Goal: Information Seeking & Learning: Learn about a topic

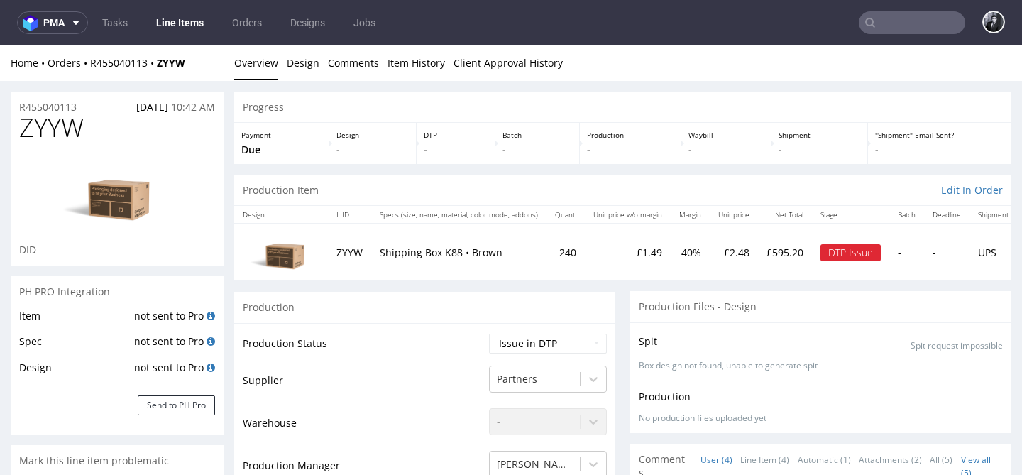
scroll to position [290, 0]
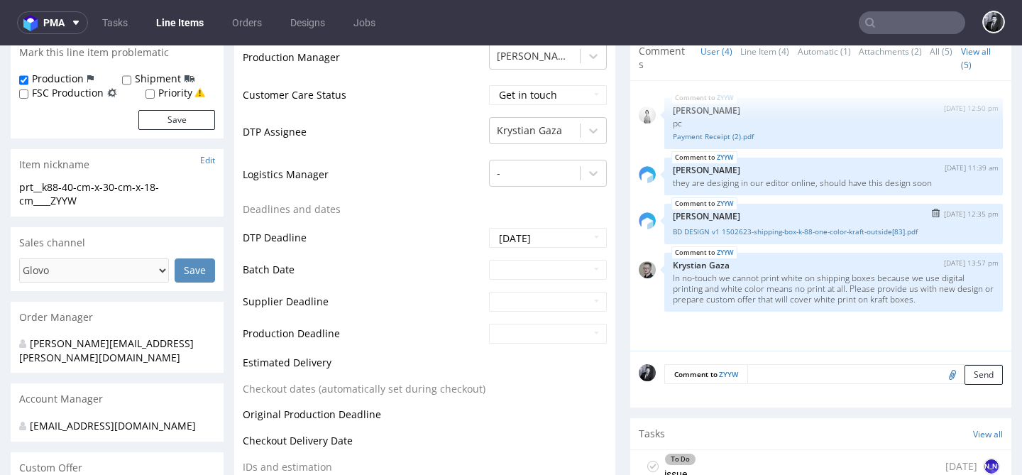
scroll to position [405, 0]
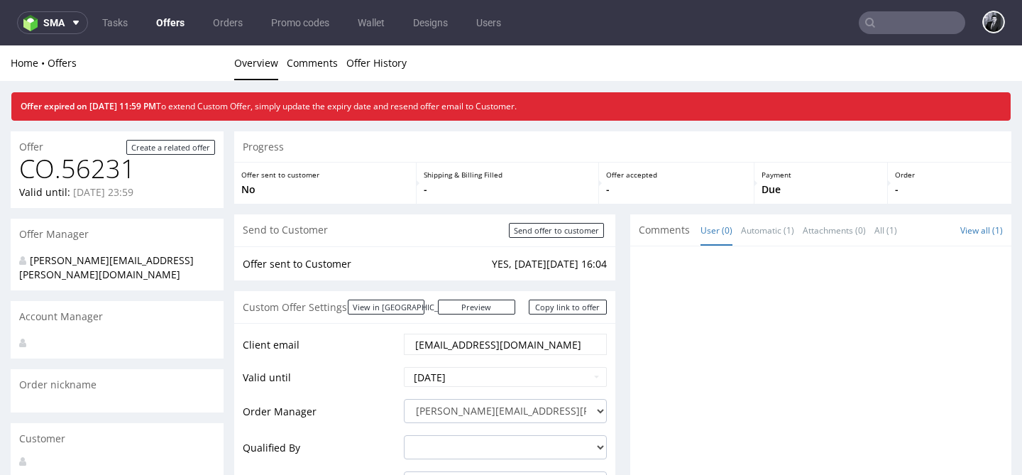
scroll to position [4, 0]
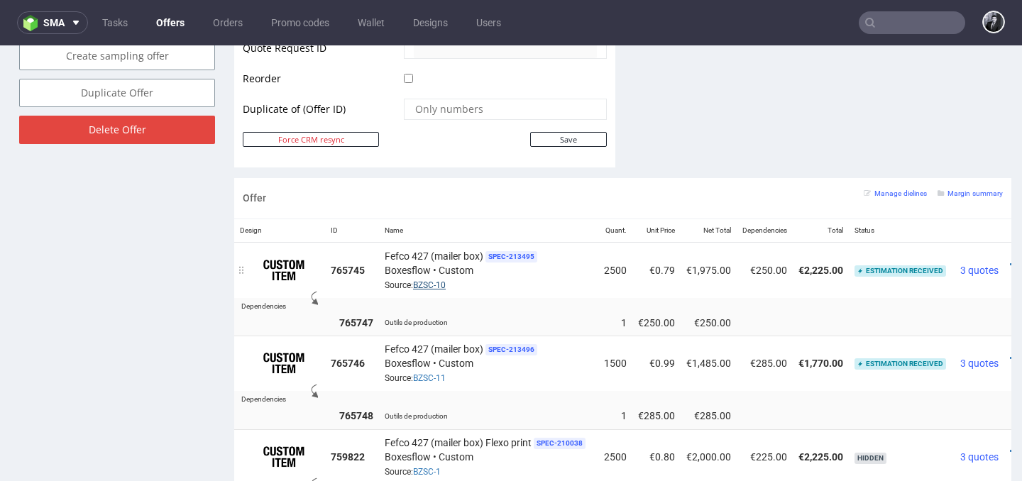
click at [435, 284] on link "BZSC-10" at bounding box center [429, 285] width 33 height 10
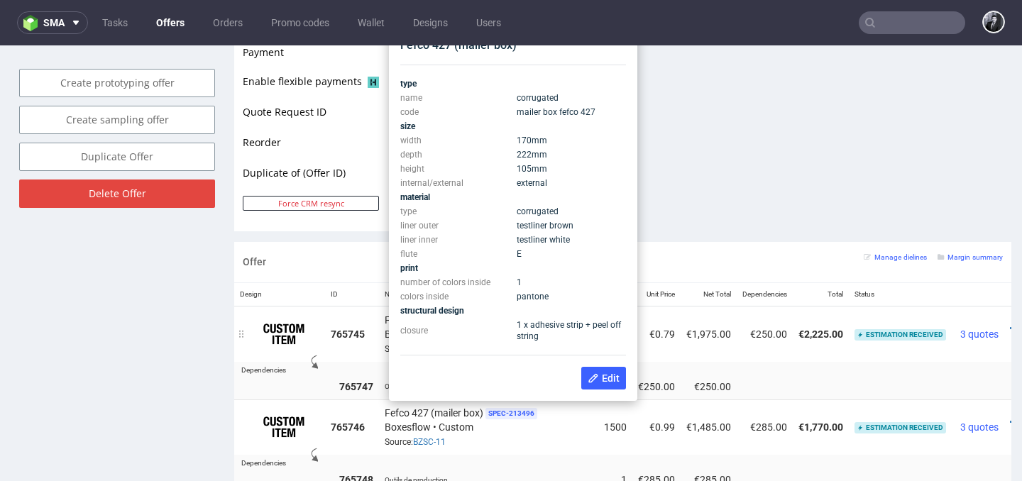
scroll to position [657, 0]
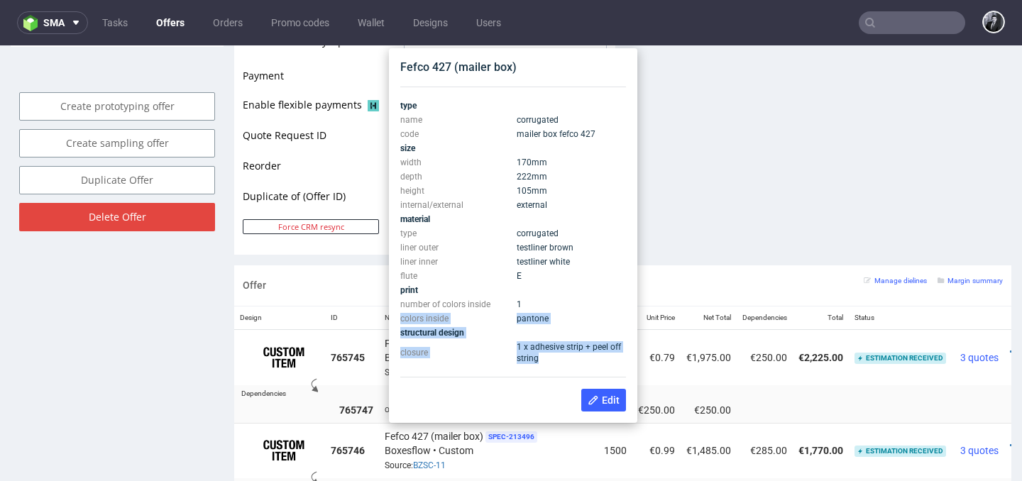
drag, startPoint x: 547, startPoint y: 363, endPoint x: 579, endPoint y: 314, distance: 58.5
click at [579, 314] on tbody "type name corrugated code mailer box fefco 427 size width 170 mm depth 222 mm h…" at bounding box center [513, 232] width 226 height 267
click at [579, 314] on td "pantone" at bounding box center [569, 319] width 113 height 14
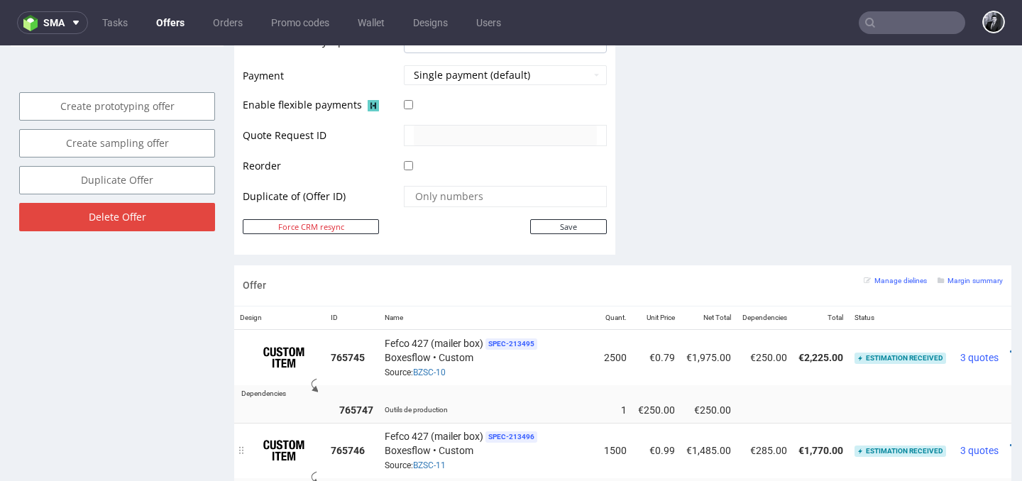
click at [547, 454] on div "Fefco 427 (mailer box) SPEC- 213496 Boxesflow • Custom Source: BZSC-11" at bounding box center [489, 451] width 208 height 44
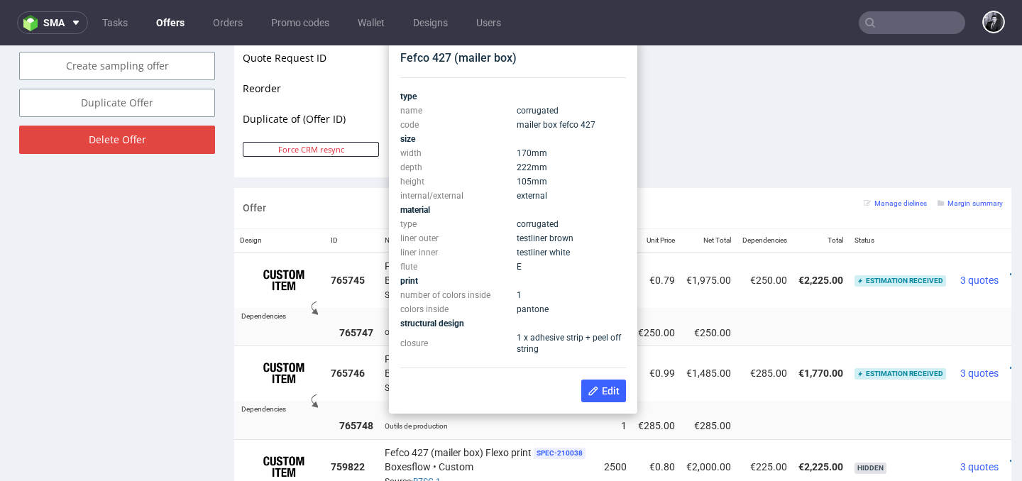
scroll to position [724, 0]
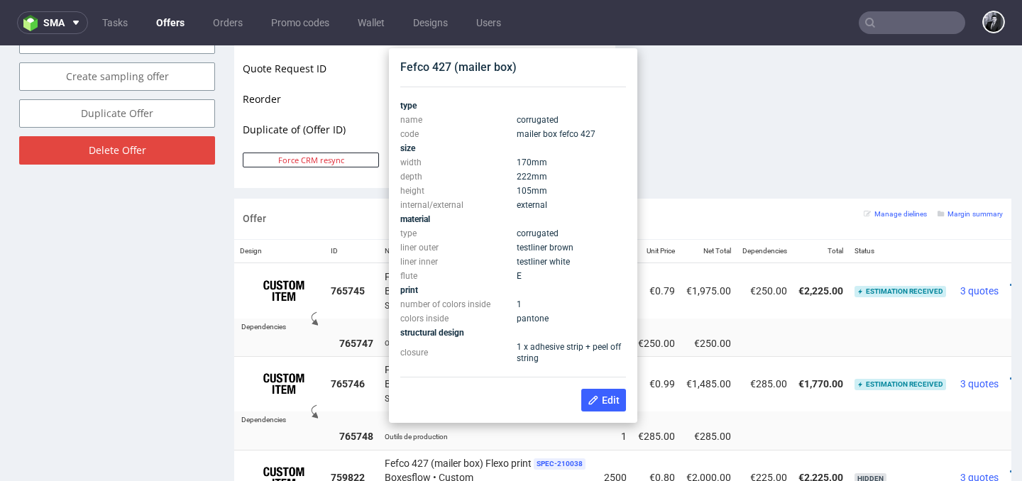
drag, startPoint x: 552, startPoint y: 195, endPoint x: 505, endPoint y: 164, distance: 56.3
click at [505, 164] on tbody "type name corrugated code mailer box fefco 427 size width 170 mm depth 222 mm h…" at bounding box center [513, 232] width 226 height 267
copy tbody "170 mm depth 222 mm height 105 mm"
click at [558, 175] on td "222 mm" at bounding box center [569, 177] width 113 height 14
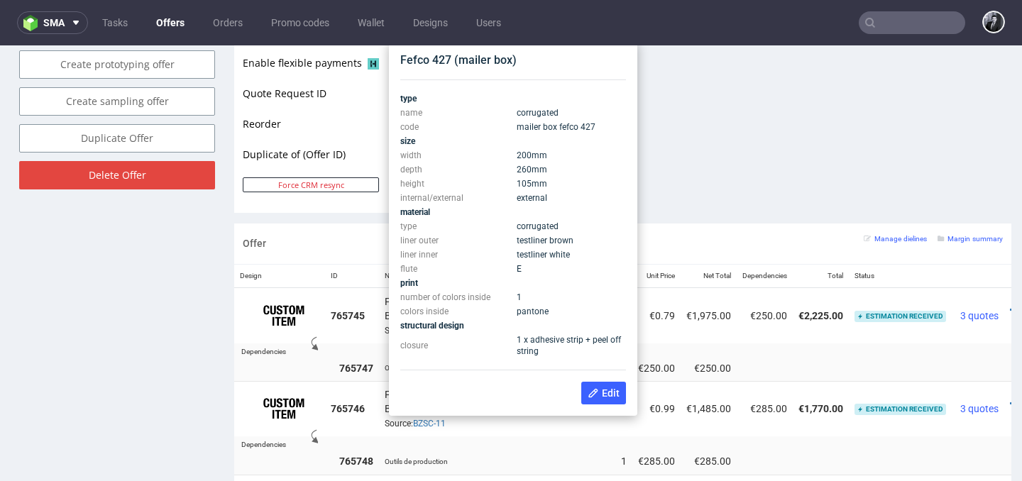
scroll to position [690, 0]
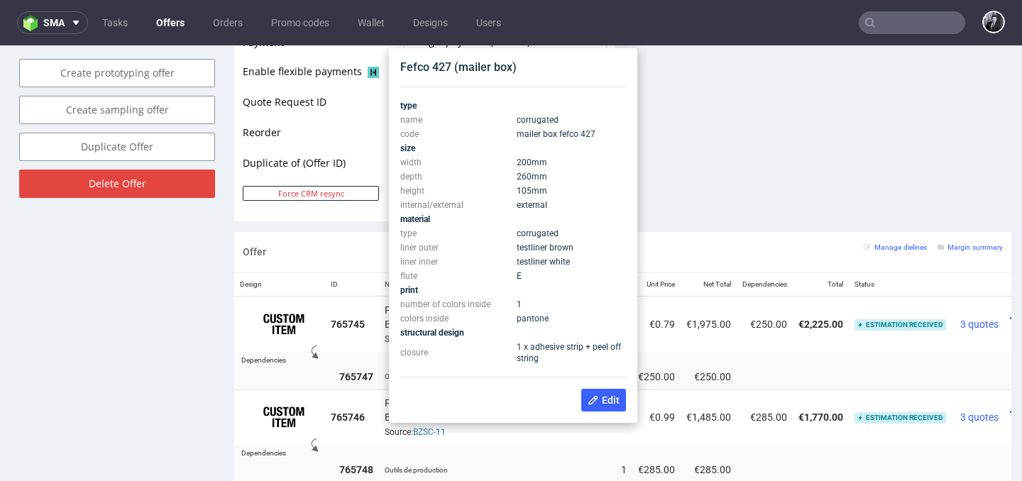
drag, startPoint x: 552, startPoint y: 195, endPoint x: 506, endPoint y: 168, distance: 54.1
click at [506, 168] on tbody "type name corrugated code mailer box fefco 427 size width 200 mm depth 260 mm h…" at bounding box center [513, 232] width 226 height 267
click at [588, 188] on td "105 mm" at bounding box center [569, 191] width 113 height 14
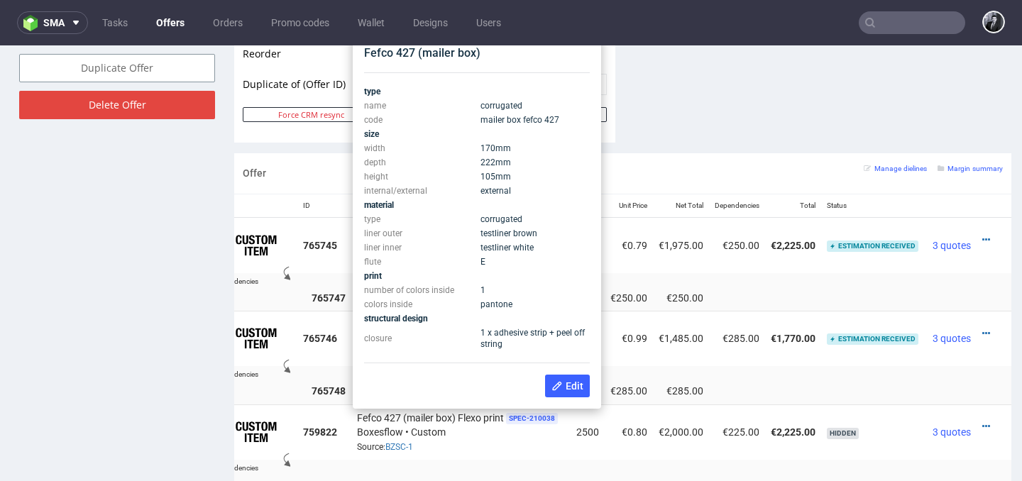
scroll to position [755, 0]
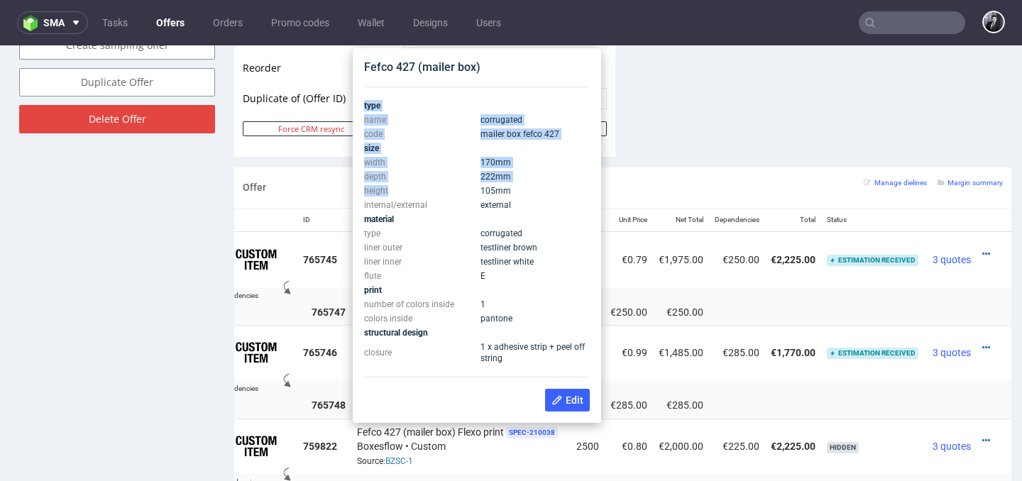
drag, startPoint x: 515, startPoint y: 366, endPoint x: 458, endPoint y: 187, distance: 188.6
click at [458, 188] on div "type name corrugated code mailer box fefco 427 size width 170 mm depth 222 mm h…" at bounding box center [477, 232] width 226 height 291
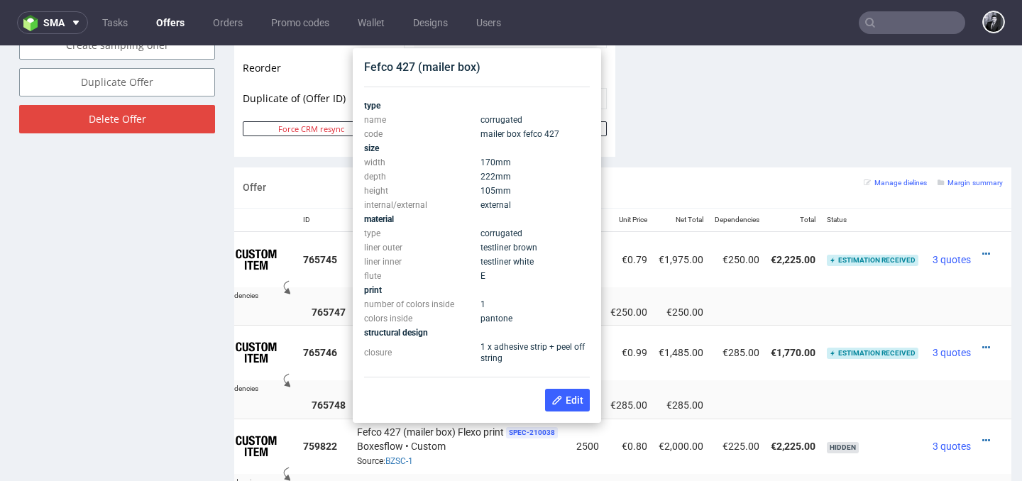
click at [442, 165] on td "width" at bounding box center [420, 162] width 113 height 14
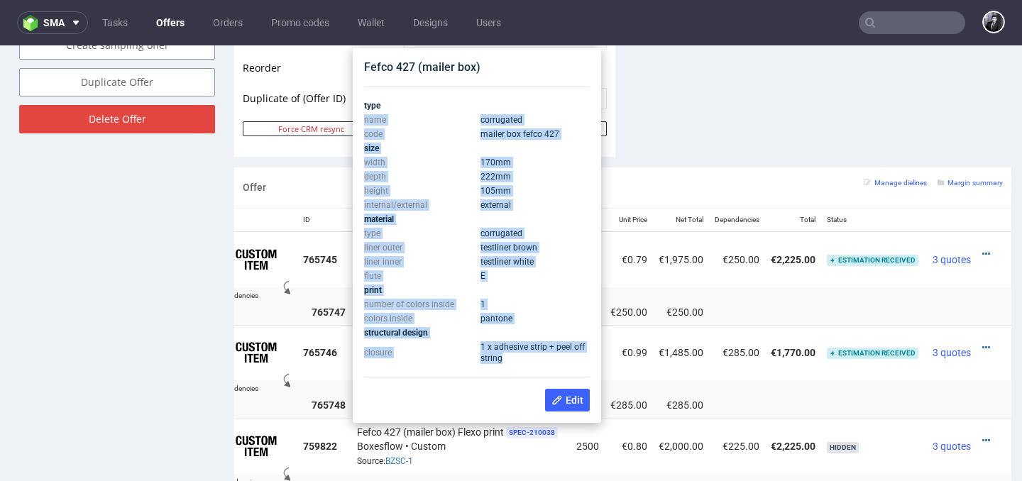
drag, startPoint x: 364, startPoint y: 119, endPoint x: 527, endPoint y: 356, distance: 287.5
click at [527, 356] on tbody "type name corrugated code mailer box fefco 427 size width 170 mm depth 222 mm h…" at bounding box center [477, 232] width 226 height 267
click at [512, 282] on td "E" at bounding box center [533, 276] width 113 height 14
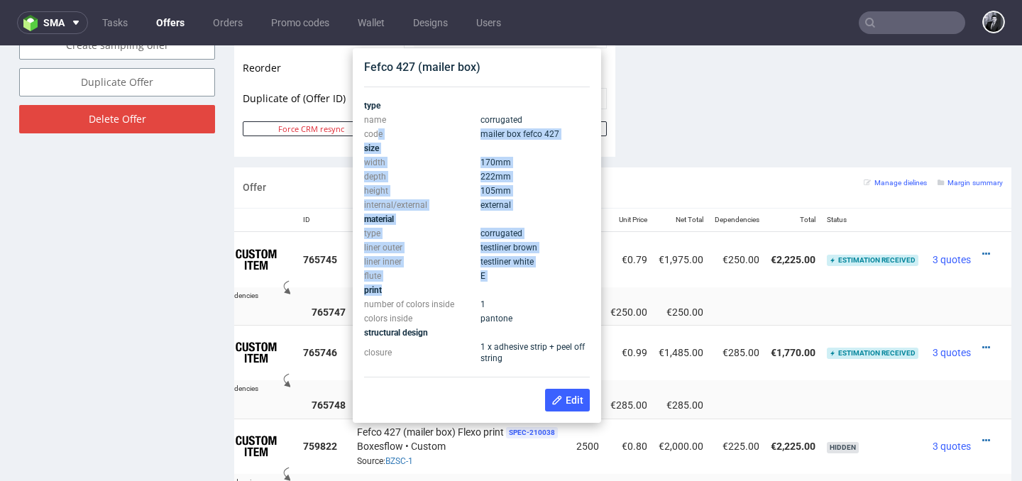
drag, startPoint x: 512, startPoint y: 285, endPoint x: 376, endPoint y: 129, distance: 206.9
click at [376, 129] on tbody "type name corrugated code mailer box fefco 427 size width 170 mm depth 222 mm h…" at bounding box center [477, 232] width 226 height 267
click at [376, 129] on td "code" at bounding box center [420, 134] width 113 height 14
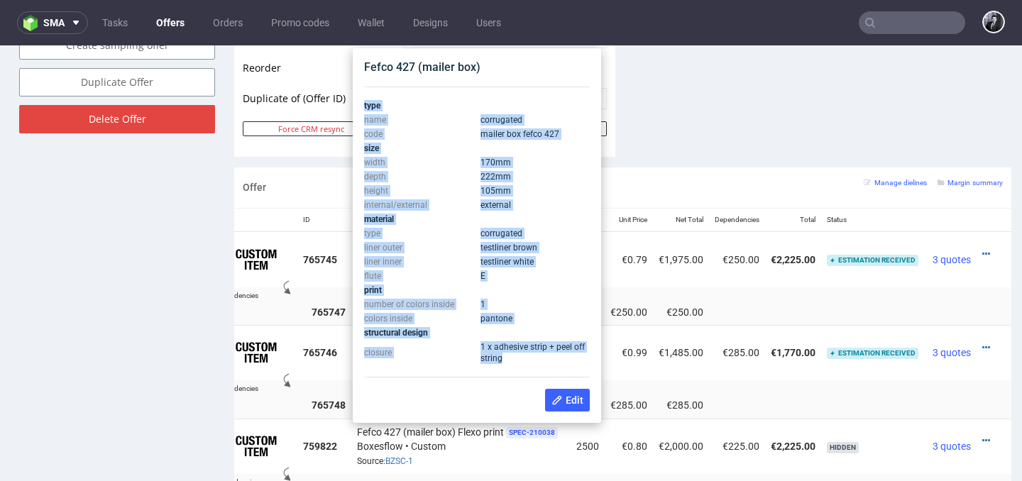
drag, startPoint x: 364, startPoint y: 105, endPoint x: 529, endPoint y: 356, distance: 299.9
click at [529, 356] on tbody "type name corrugated code mailer box fefco 427 size width 170 mm depth 222 mm h…" at bounding box center [477, 232] width 226 height 267
click at [529, 356] on td "1 x adhesive strip + peel off string" at bounding box center [533, 353] width 113 height 26
drag, startPoint x: 529, startPoint y: 356, endPoint x: 365, endPoint y: 119, distance: 288.3
click at [365, 119] on tbody "type name corrugated code mailer box fefco 427 size width 170 mm depth 222 mm h…" at bounding box center [477, 232] width 226 height 267
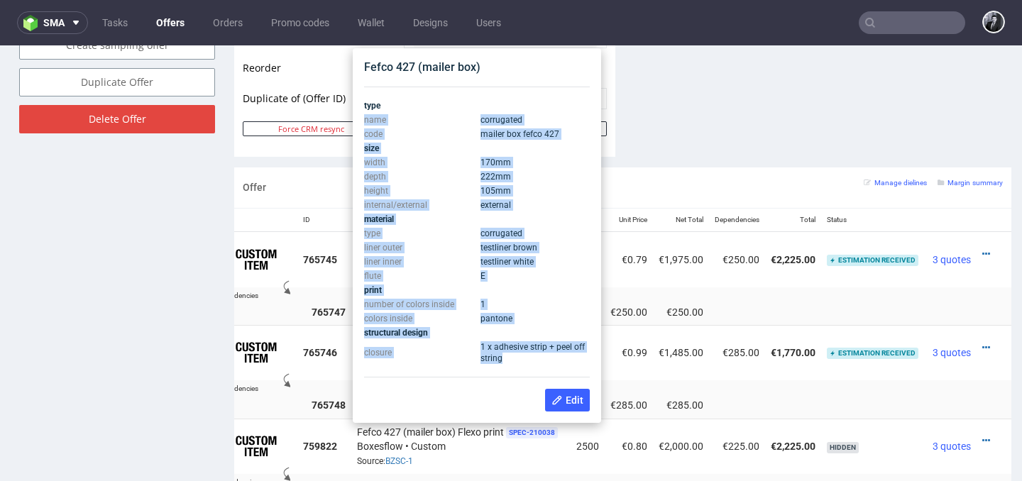
click at [365, 119] on td "name" at bounding box center [420, 120] width 113 height 14
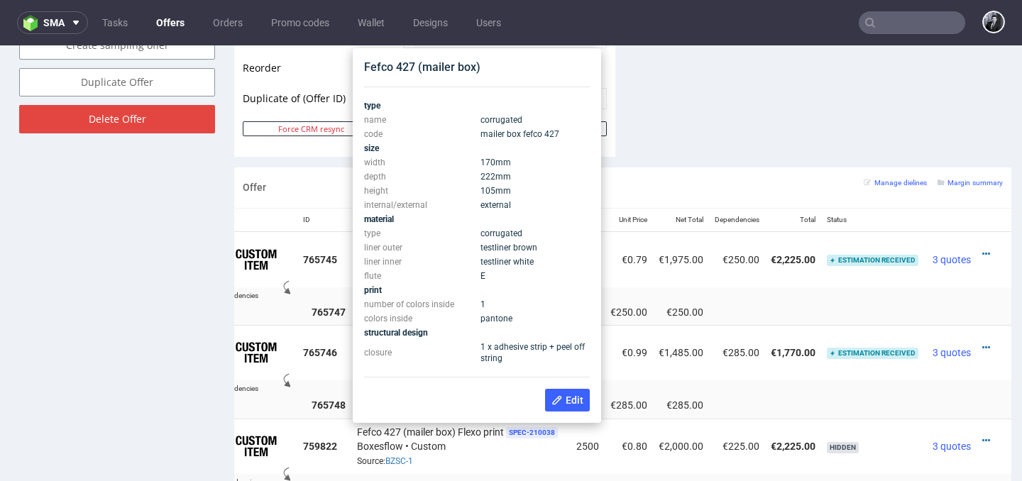
drag, startPoint x: 365, startPoint y: 111, endPoint x: 538, endPoint y: 373, distance: 314.3
click at [538, 373] on div "type name corrugated code mailer box fefco 427 size width 170 mm depth 222 mm h…" at bounding box center [477, 232] width 226 height 291
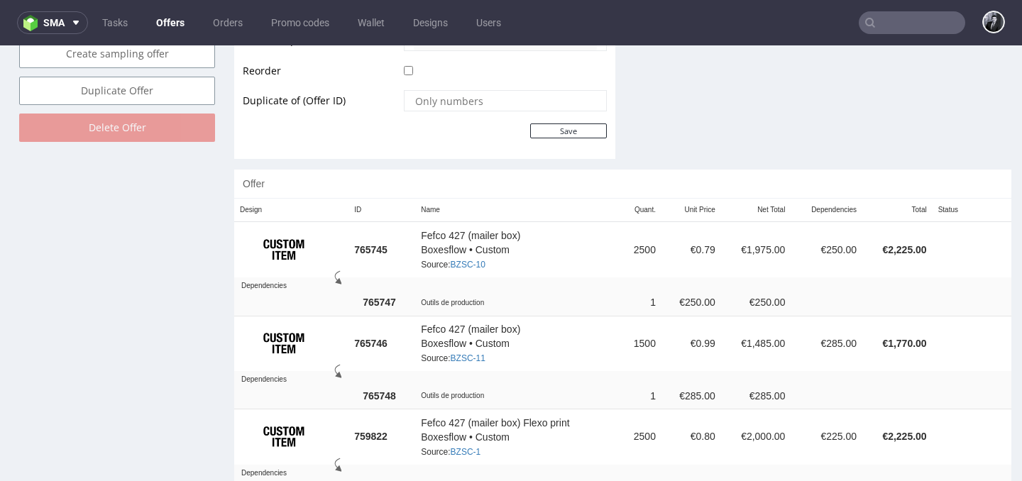
scroll to position [747, 0]
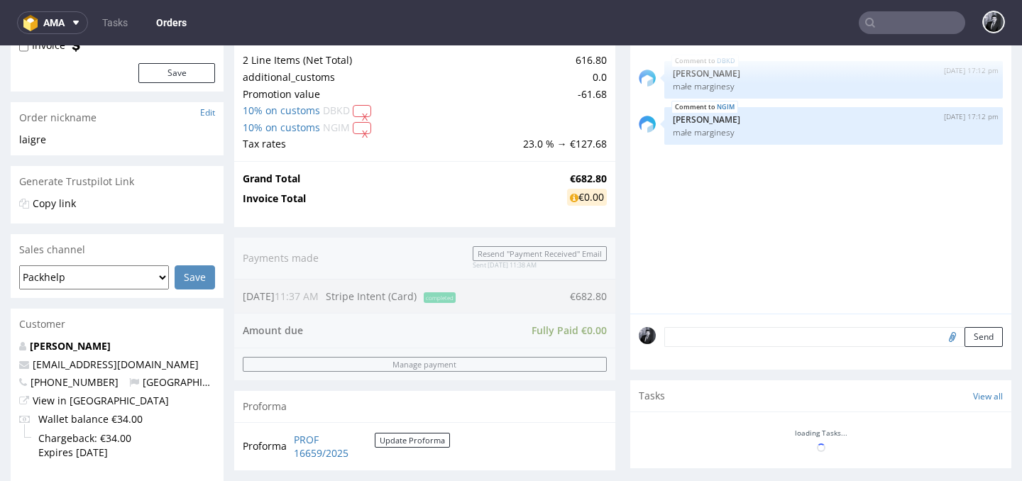
scroll to position [182, 0]
